Goal: Transaction & Acquisition: Purchase product/service

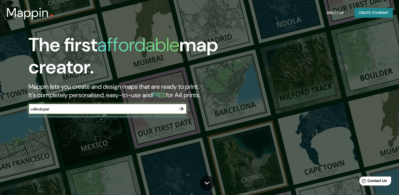
type input "valledupar"
click at [177, 108] on button "button" at bounding box center [181, 108] width 11 height 11
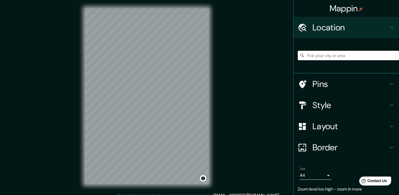
click at [322, 58] on input "Pick your city or area" at bounding box center [348, 55] width 101 height 9
type input "Valledupar, [GEOGRAPHIC_DATA], [GEOGRAPHIC_DATA]"
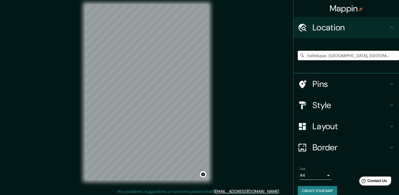
scroll to position [6, 0]
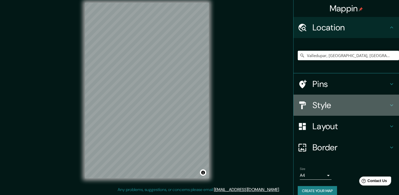
click at [321, 104] on h4 "Style" at bounding box center [351, 105] width 76 height 11
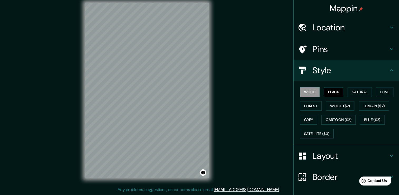
click at [330, 89] on button "Black" at bounding box center [334, 92] width 20 height 10
click at [358, 88] on button "Natural" at bounding box center [360, 92] width 24 height 10
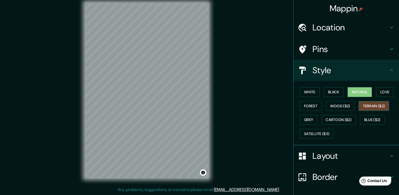
click at [376, 108] on button "Terrain ($2)" at bounding box center [374, 106] width 31 height 10
click at [332, 107] on button "Wood ($2)" at bounding box center [340, 106] width 28 height 10
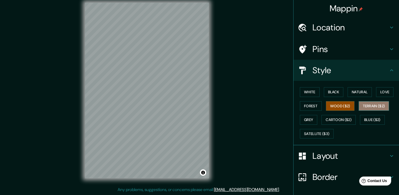
click at [368, 103] on button "Terrain ($2)" at bounding box center [374, 106] width 31 height 10
click at [341, 108] on button "Wood ($2)" at bounding box center [340, 106] width 28 height 10
click at [300, 117] on button "Grey" at bounding box center [308, 120] width 17 height 10
